Goal: Information Seeking & Learning: Learn about a topic

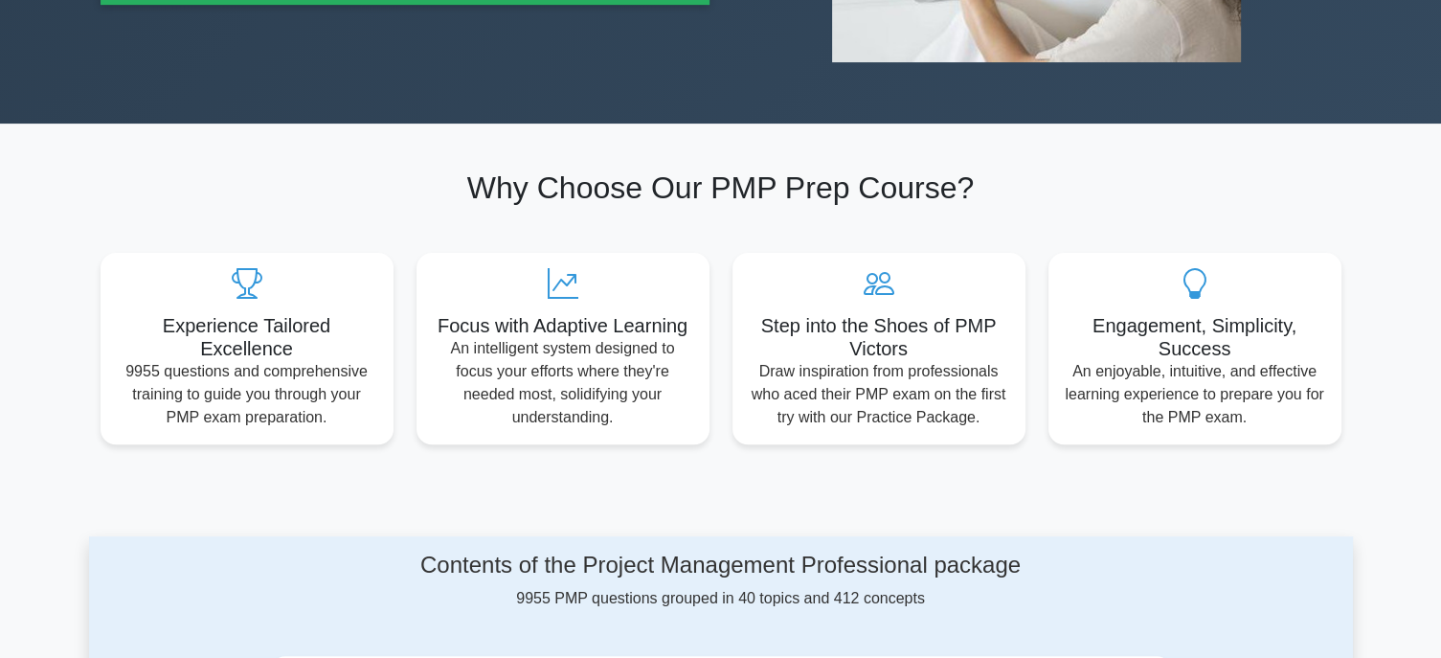
scroll to position [862, 0]
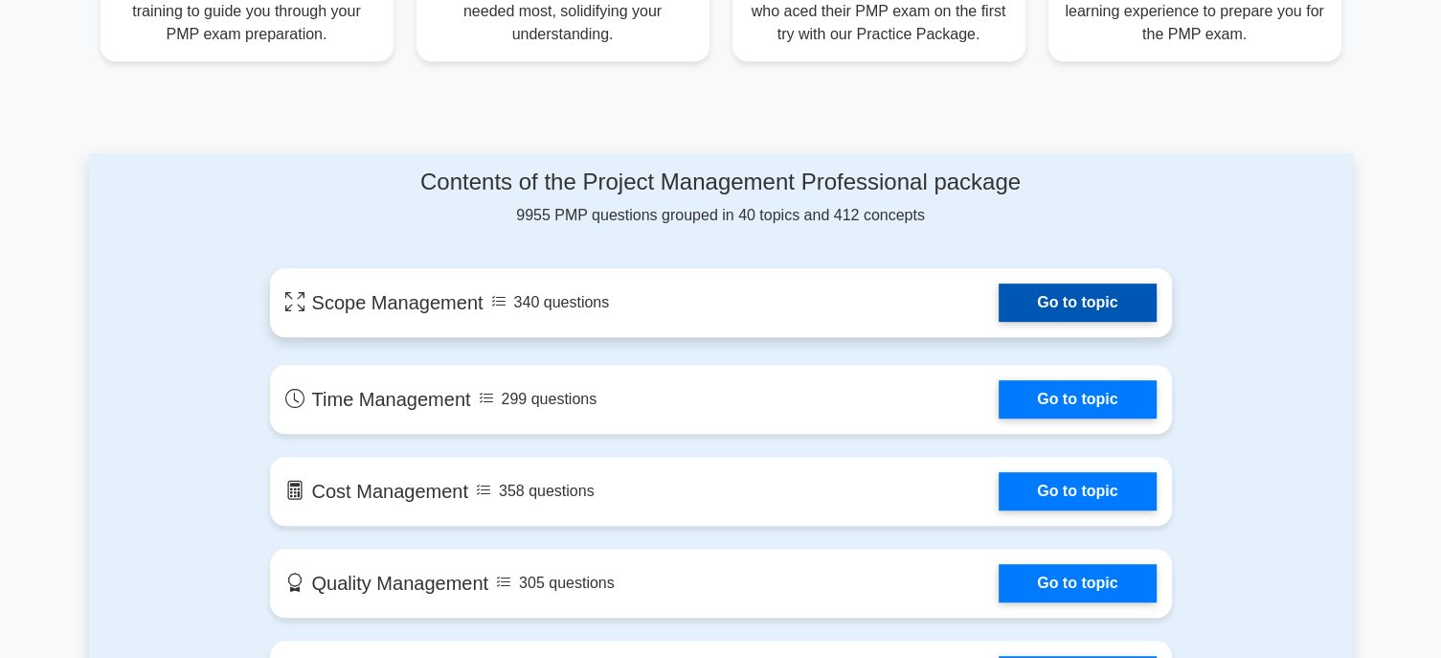
click at [1028, 309] on link "Go to topic" at bounding box center [1077, 303] width 157 height 38
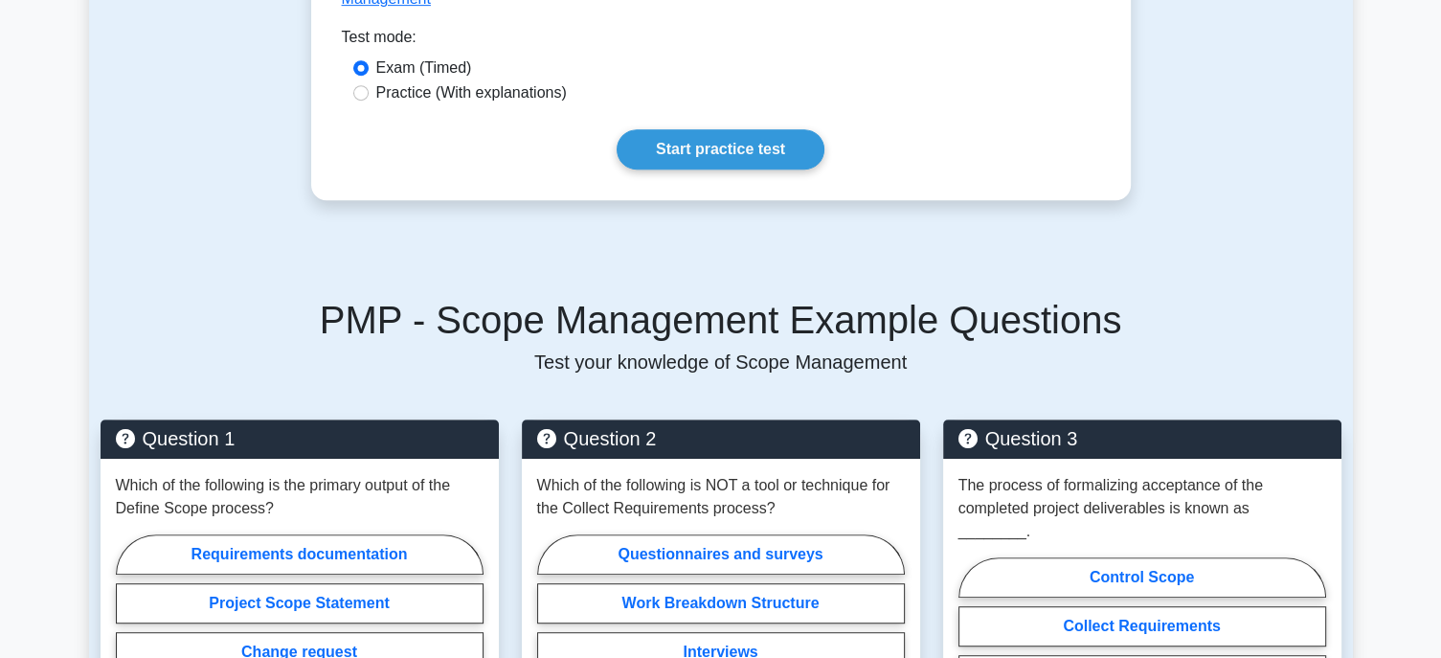
scroll to position [1054, 0]
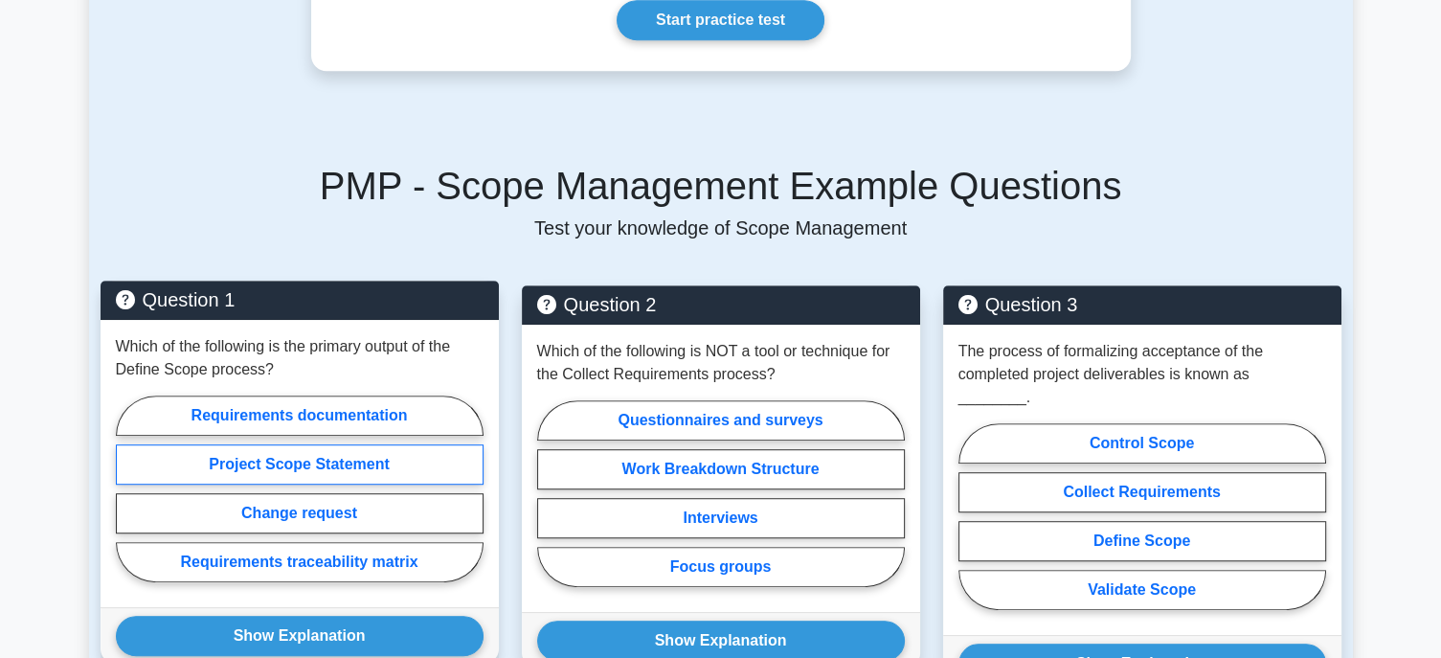
click at [329, 444] on label "Project Scope Statement" at bounding box center [300, 464] width 368 height 40
click at [128, 488] on input "Project Scope Statement" at bounding box center [122, 494] width 12 height 12
radio input "true"
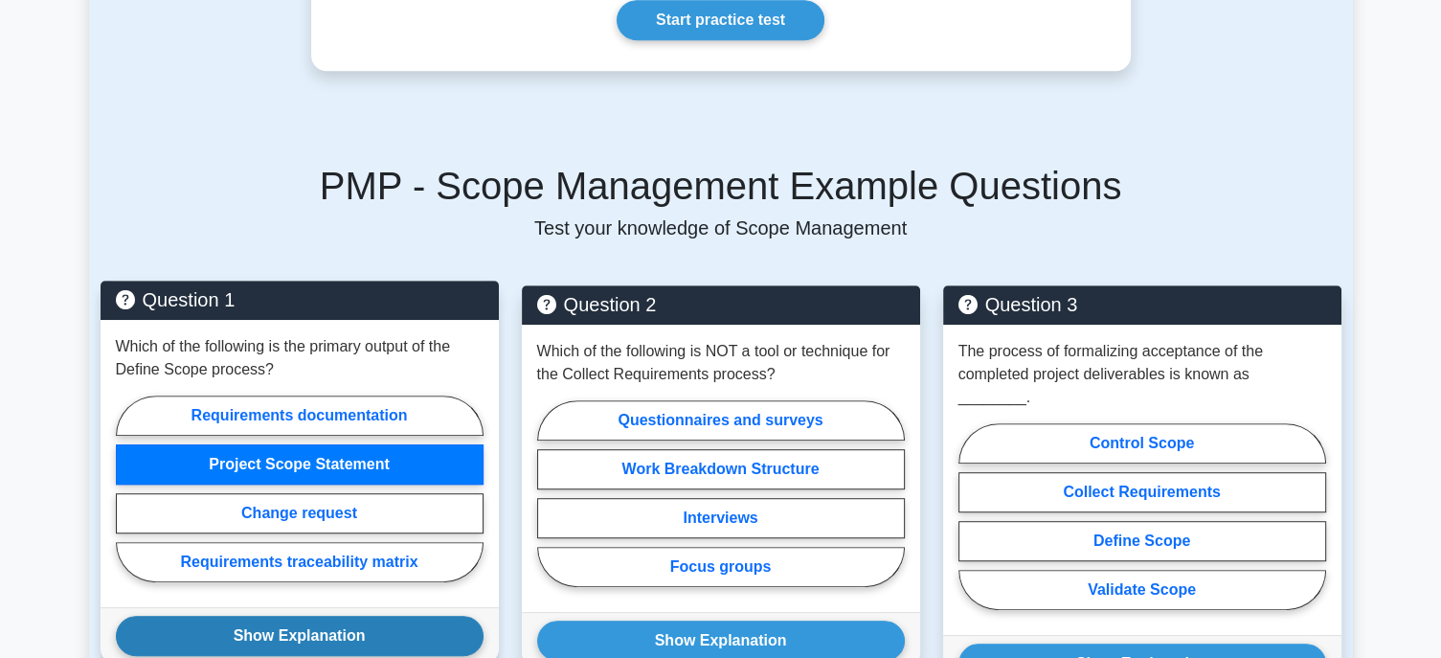
click at [355, 616] on button "Show Explanation" at bounding box center [300, 636] width 368 height 40
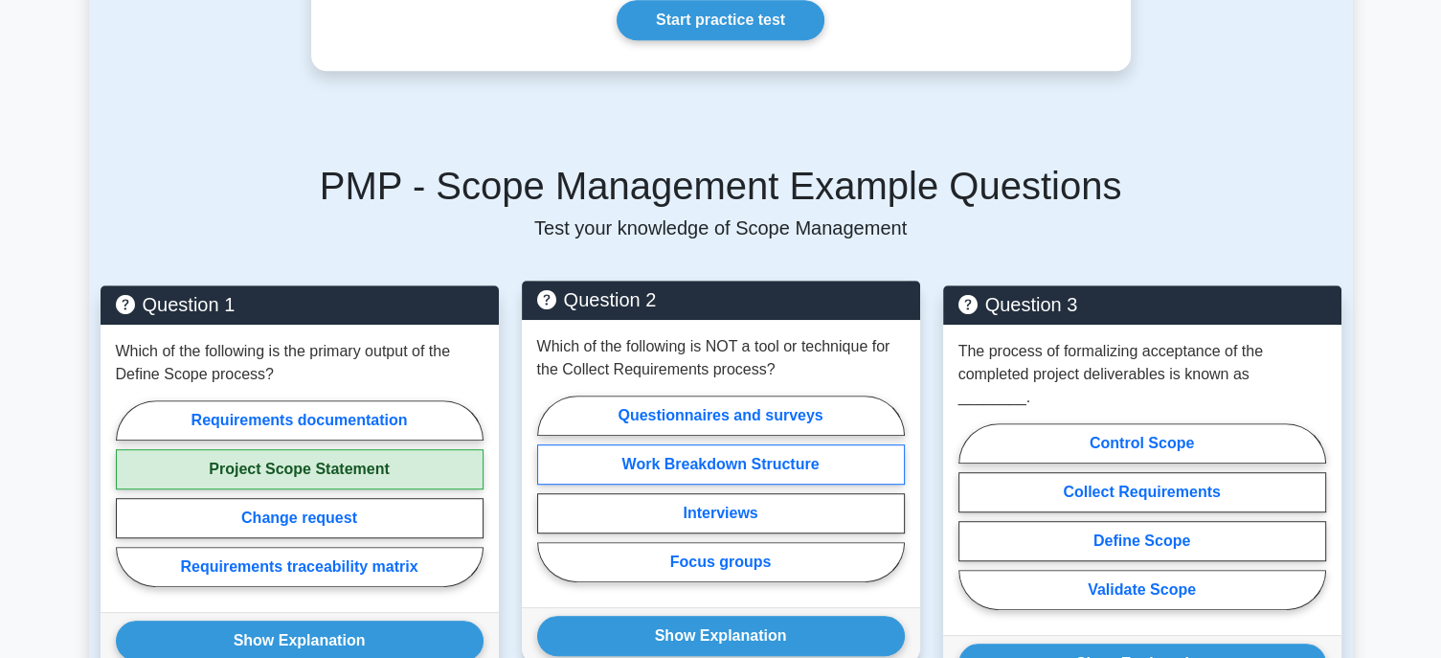
click at [762, 444] on label "Work Breakdown Structure" at bounding box center [721, 464] width 368 height 40
click at [550, 488] on input "Work Breakdown Structure" at bounding box center [543, 494] width 12 height 12
radio input "true"
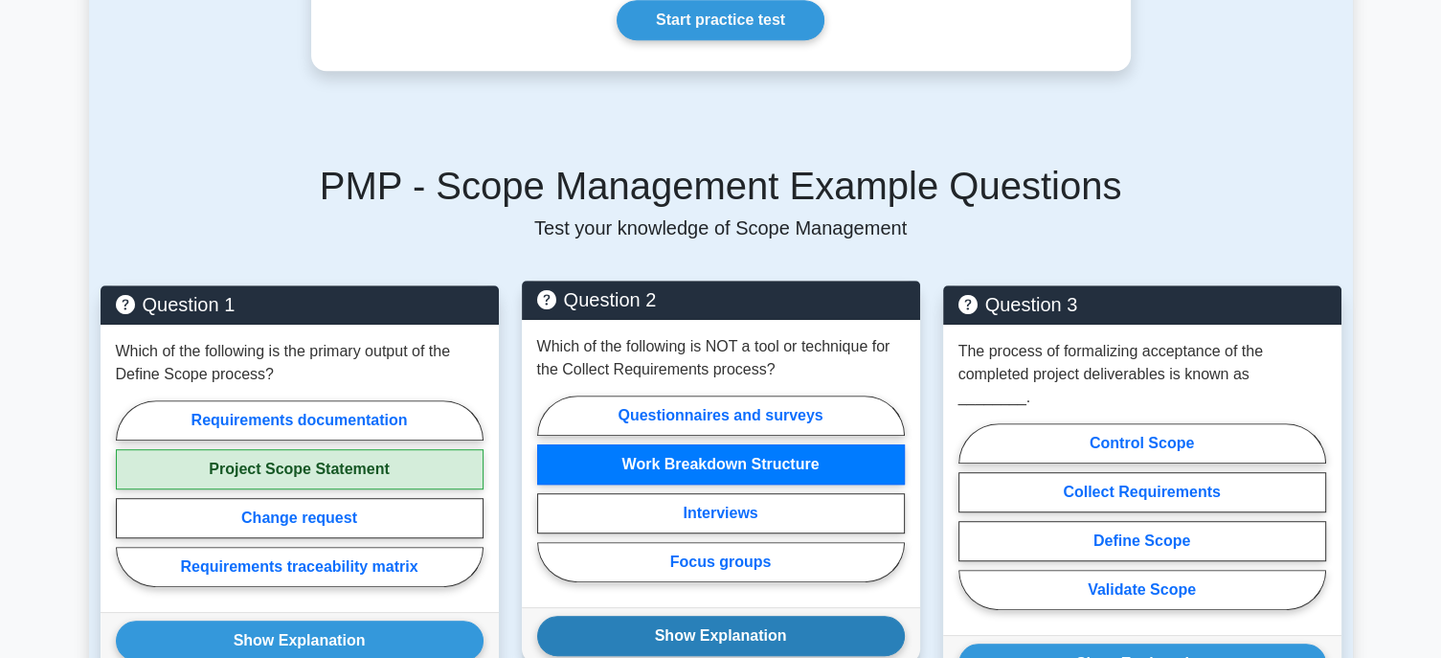
click at [759, 616] on button "Show Explanation" at bounding box center [721, 636] width 368 height 40
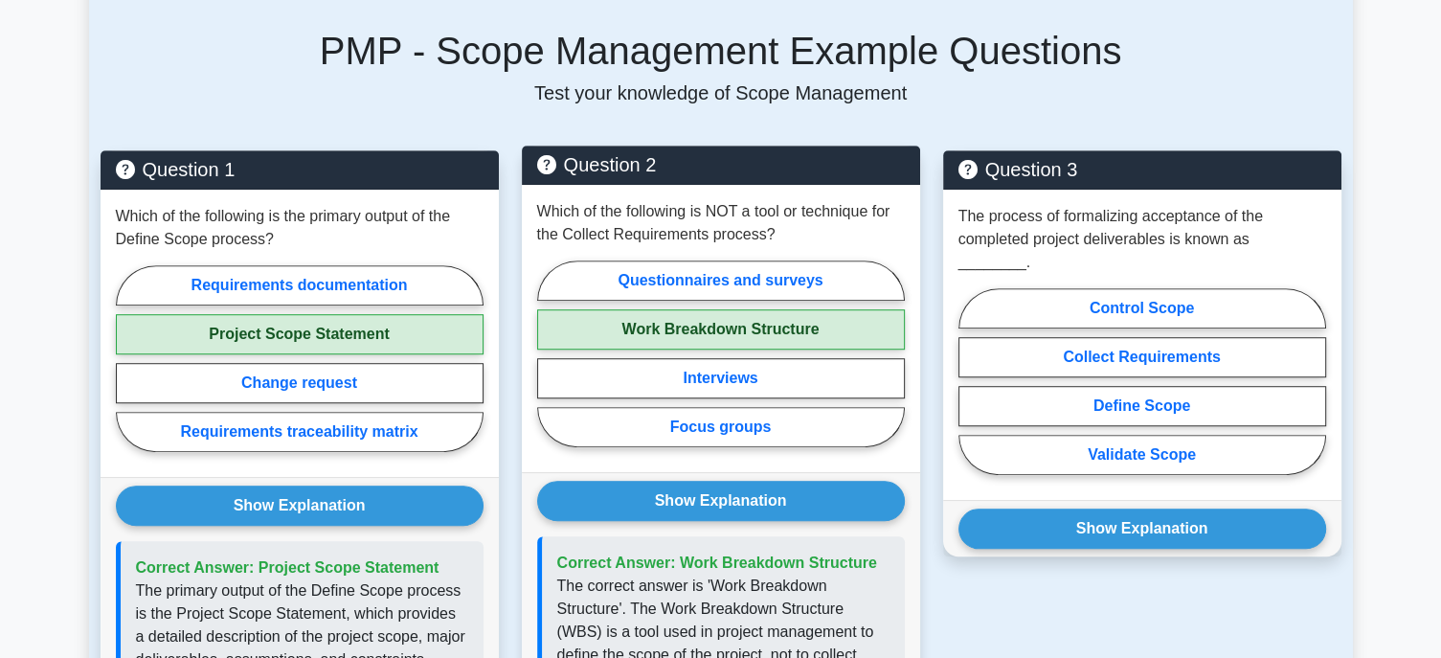
scroll to position [1245, 0]
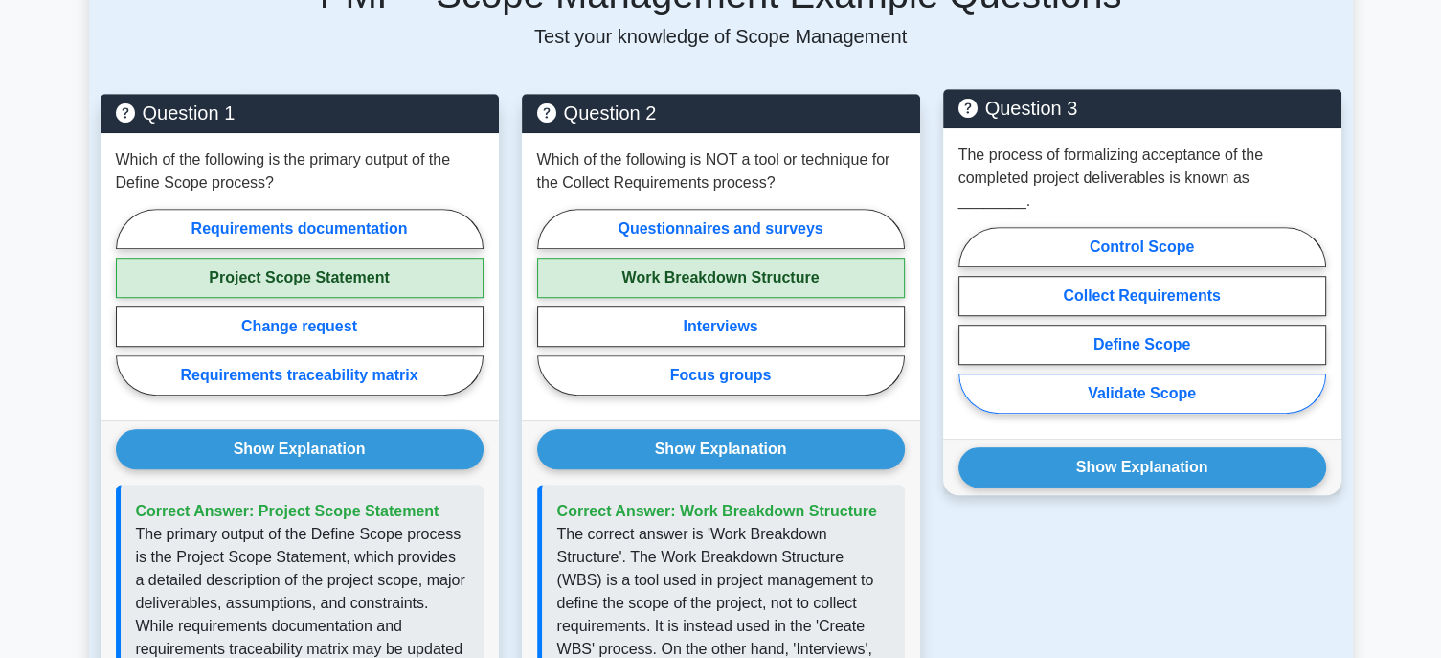
click at [1174, 374] on label "Validate Scope" at bounding box center [1143, 394] width 368 height 40
click at [971, 332] on input "Validate Scope" at bounding box center [965, 326] width 12 height 12
radio input "true"
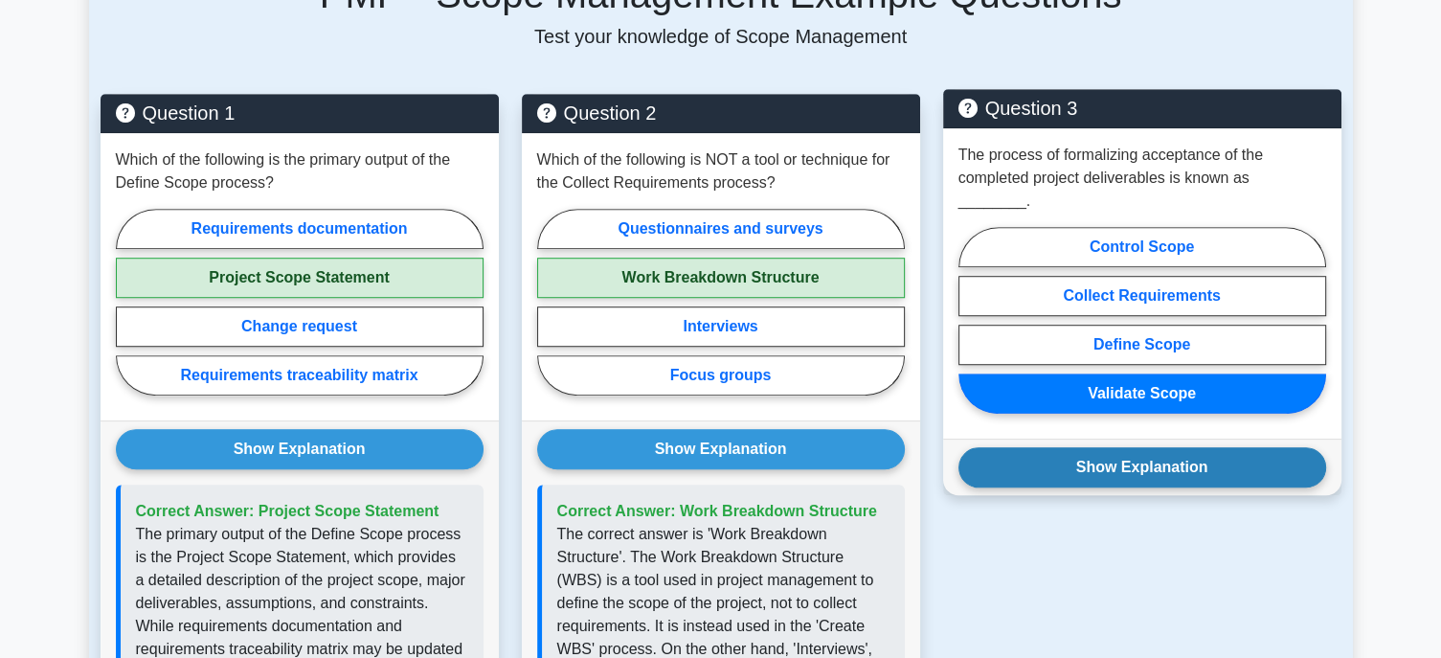
click at [1149, 447] on button "Show Explanation" at bounding box center [1143, 467] width 368 height 40
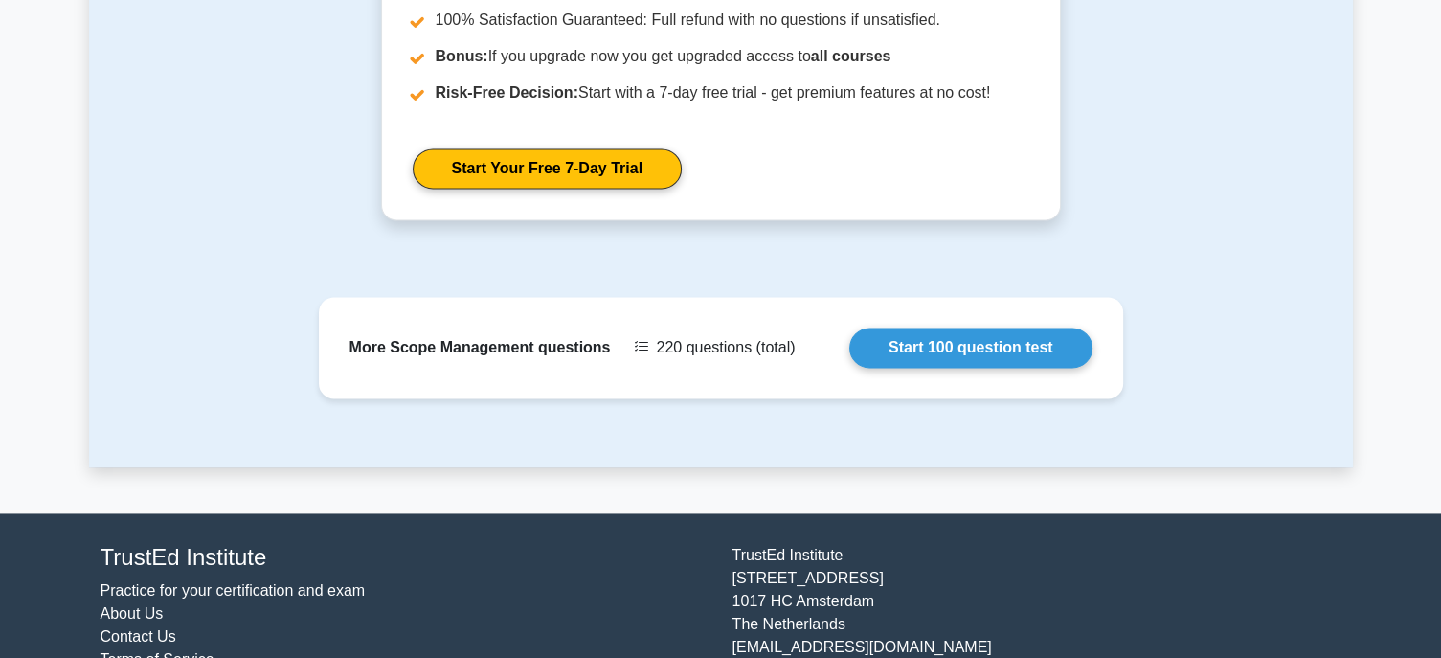
scroll to position [2637, 0]
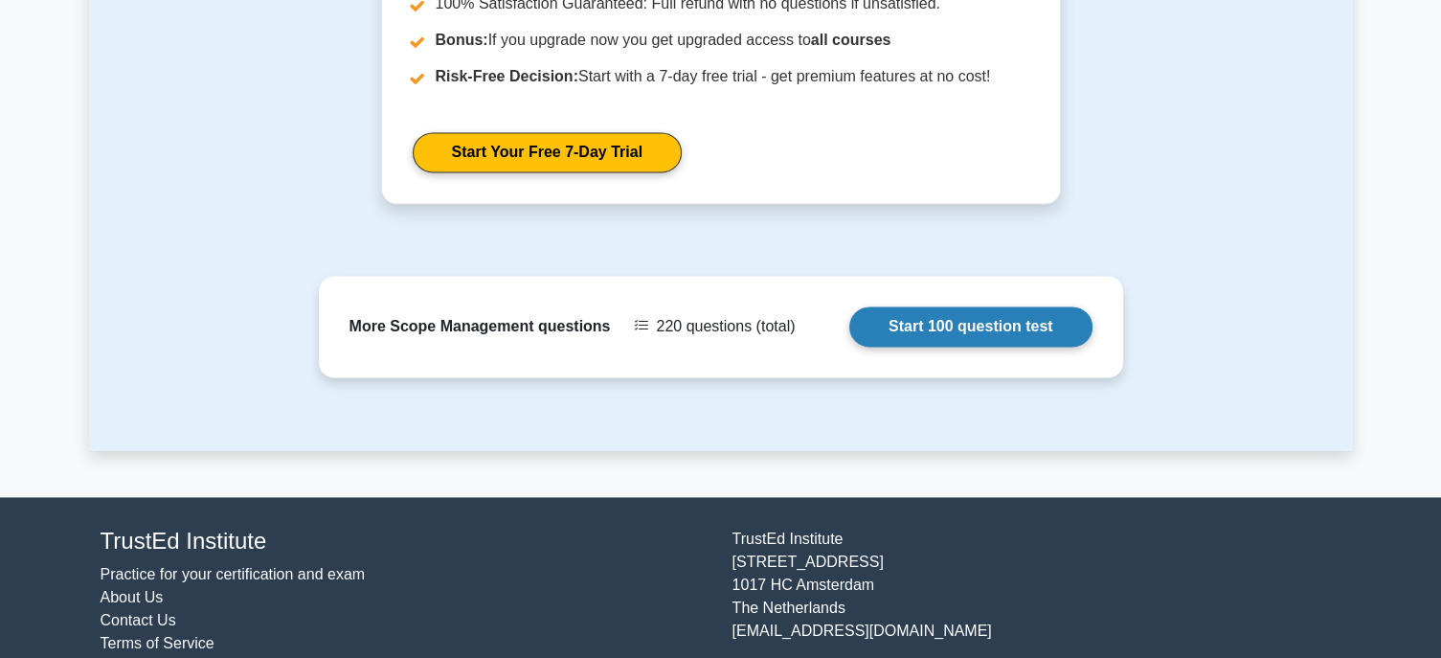
click at [1063, 306] on link "Start 100 question test" at bounding box center [971, 326] width 243 height 40
